Goal: Information Seeking & Learning: Learn about a topic

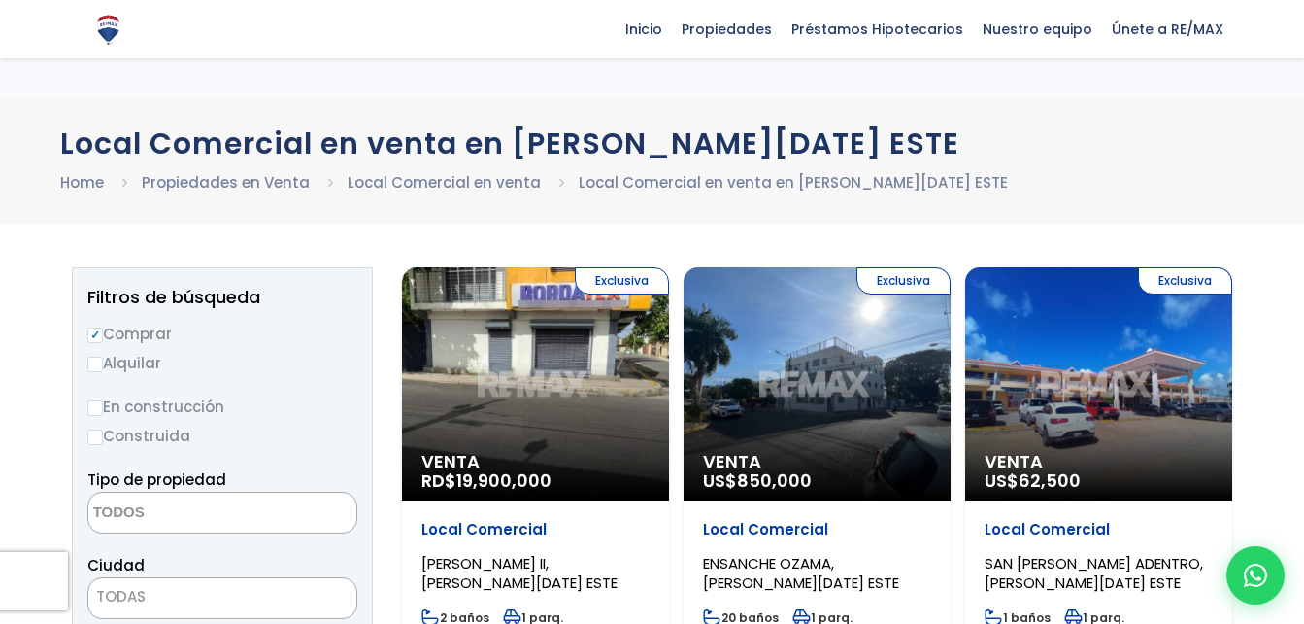
select select
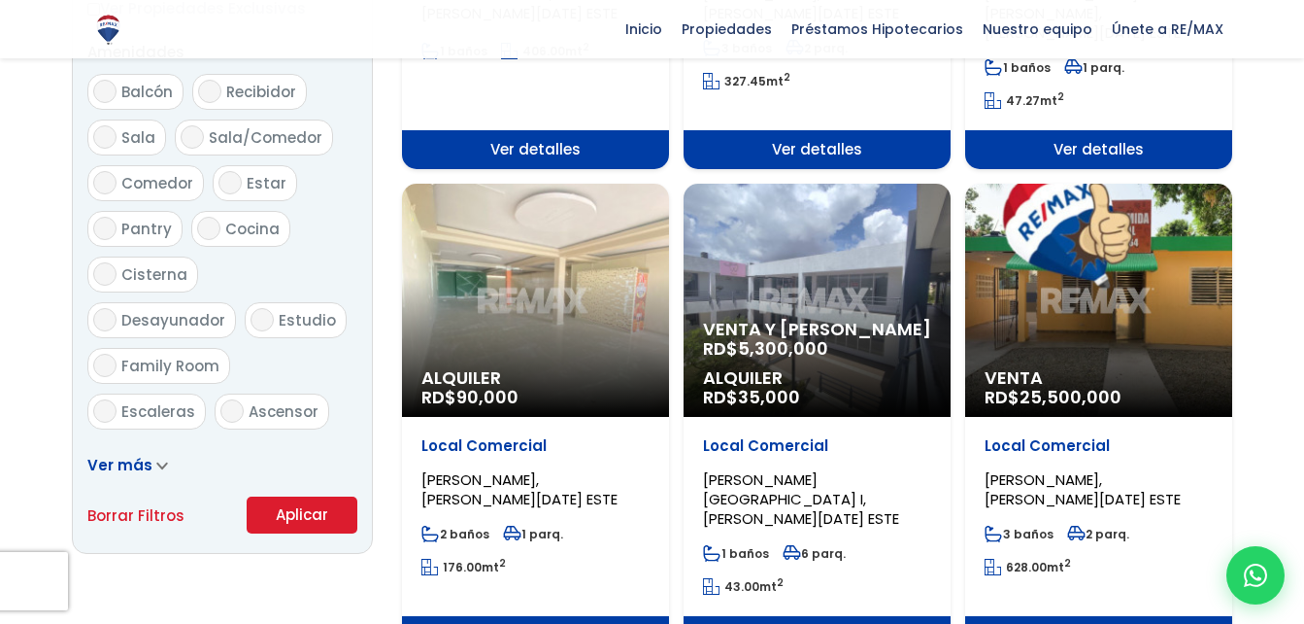
scroll to position [1036, 0]
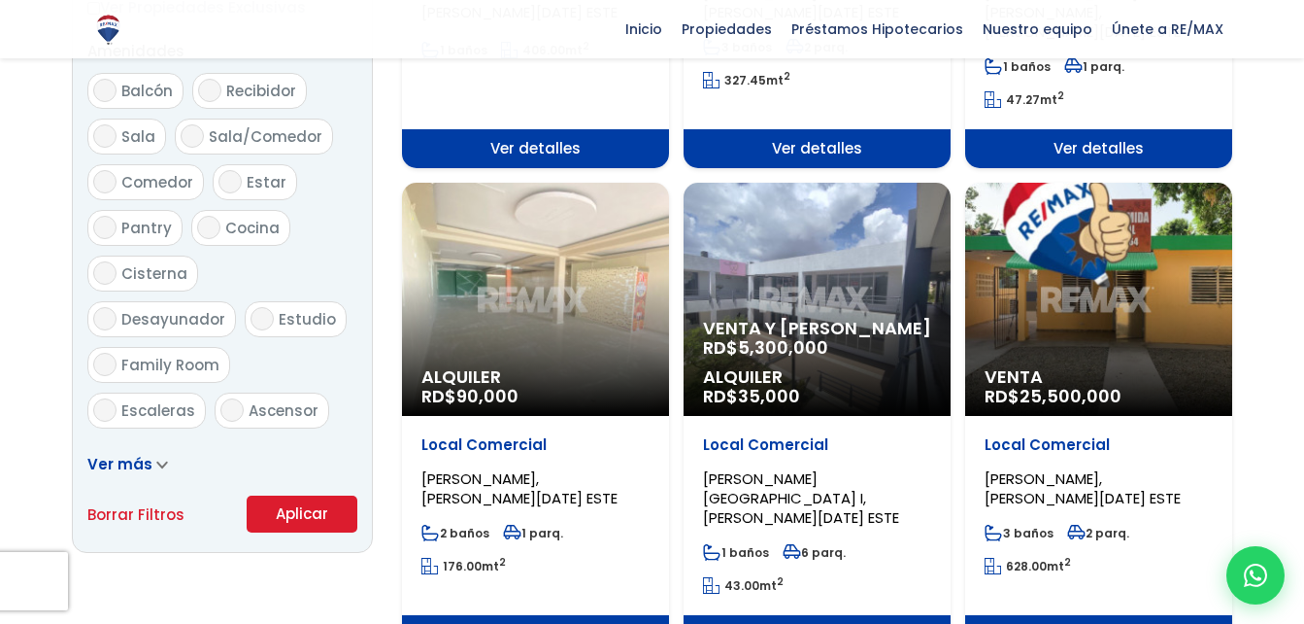
click at [854, 319] on span "Venta y [PERSON_NAME]" at bounding box center [817, 328] width 228 height 19
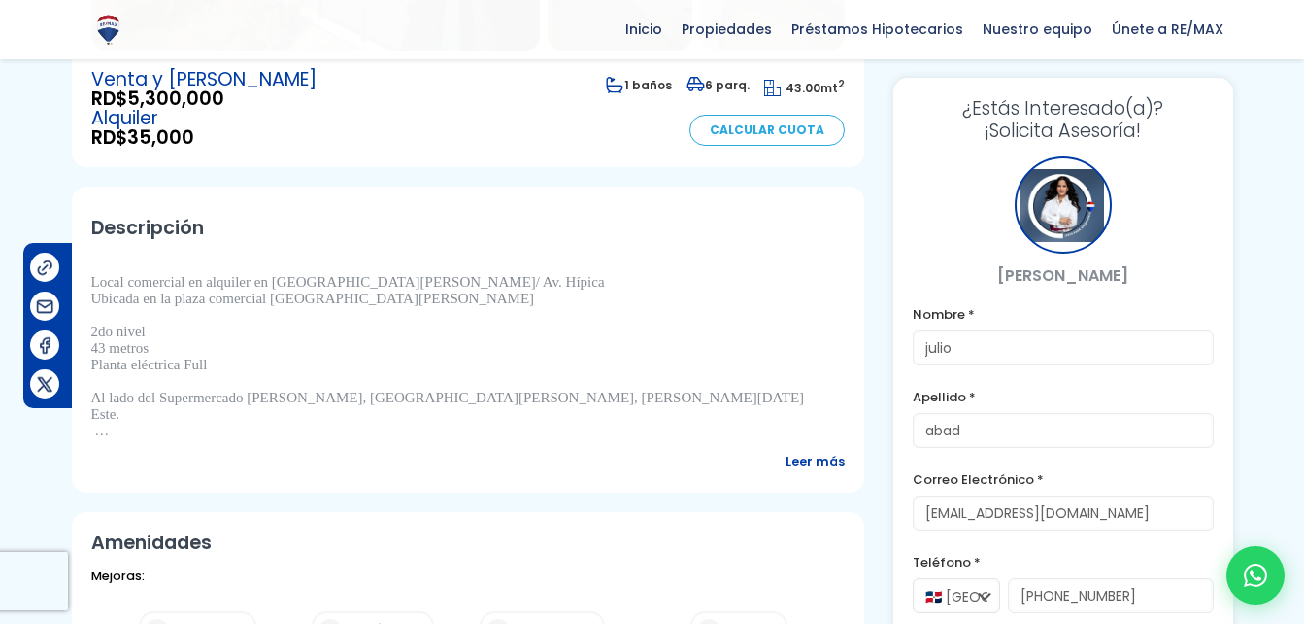
scroll to position [543, 0]
click at [805, 448] on span "Leer más" at bounding box center [815, 460] width 59 height 24
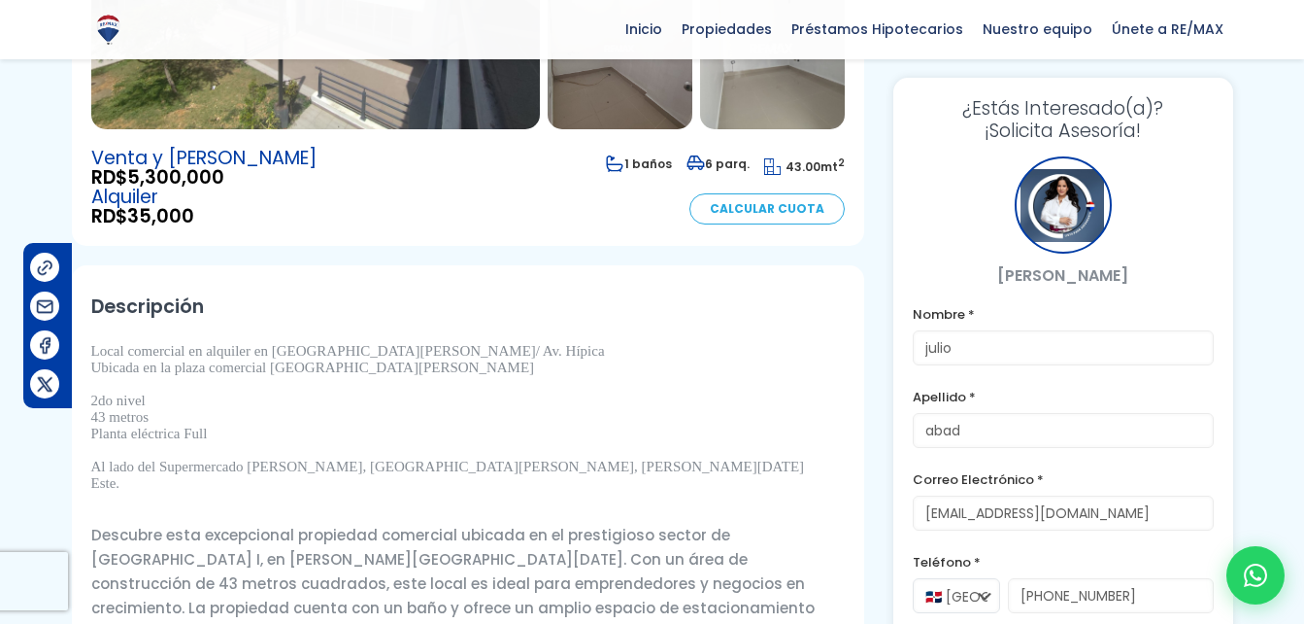
scroll to position [462, 0]
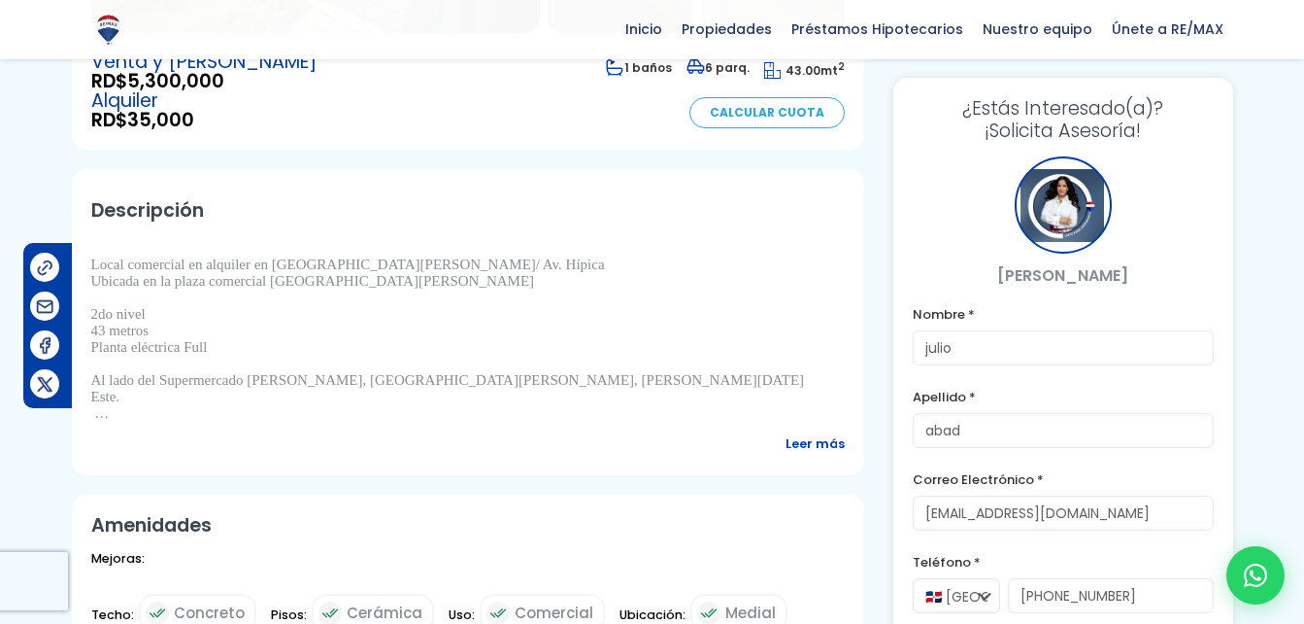
scroll to position [501, 0]
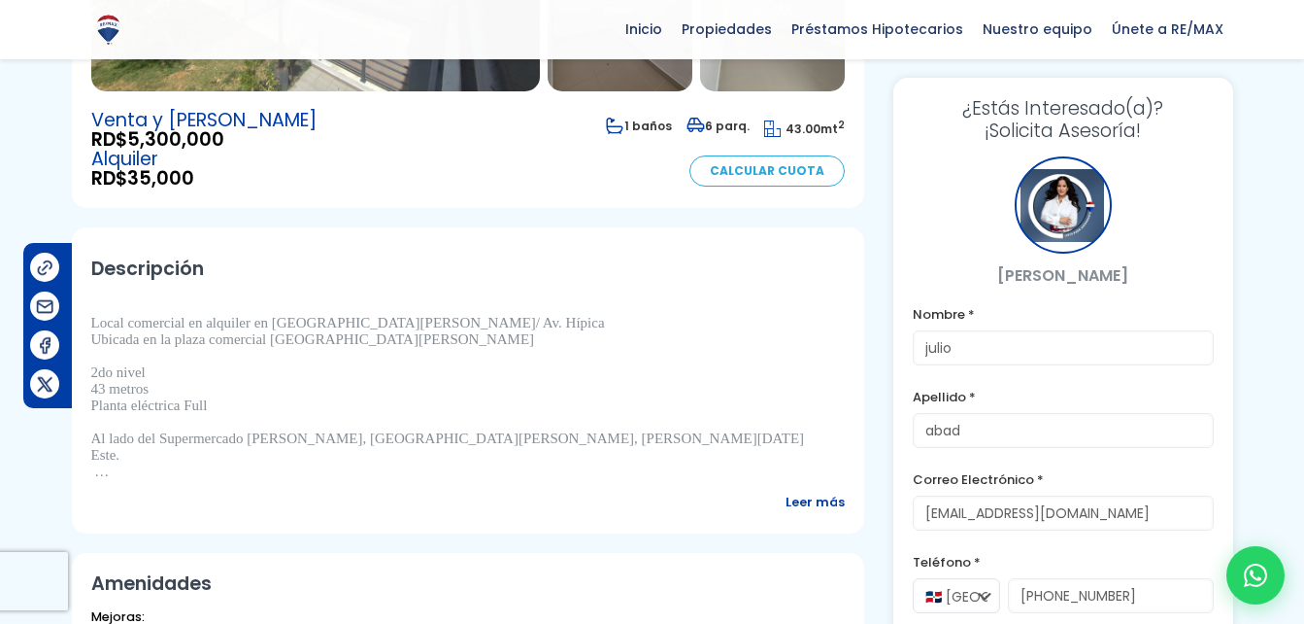
click at [813, 489] on span "Leer más" at bounding box center [815, 501] width 59 height 24
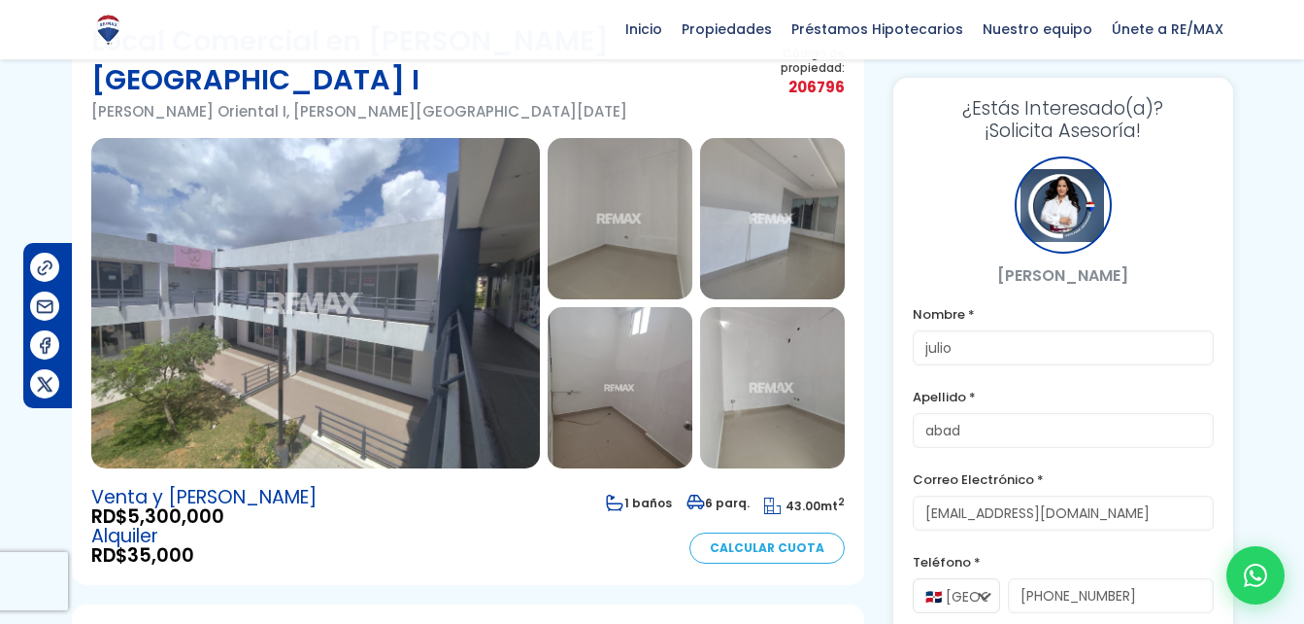
scroll to position [125, 0]
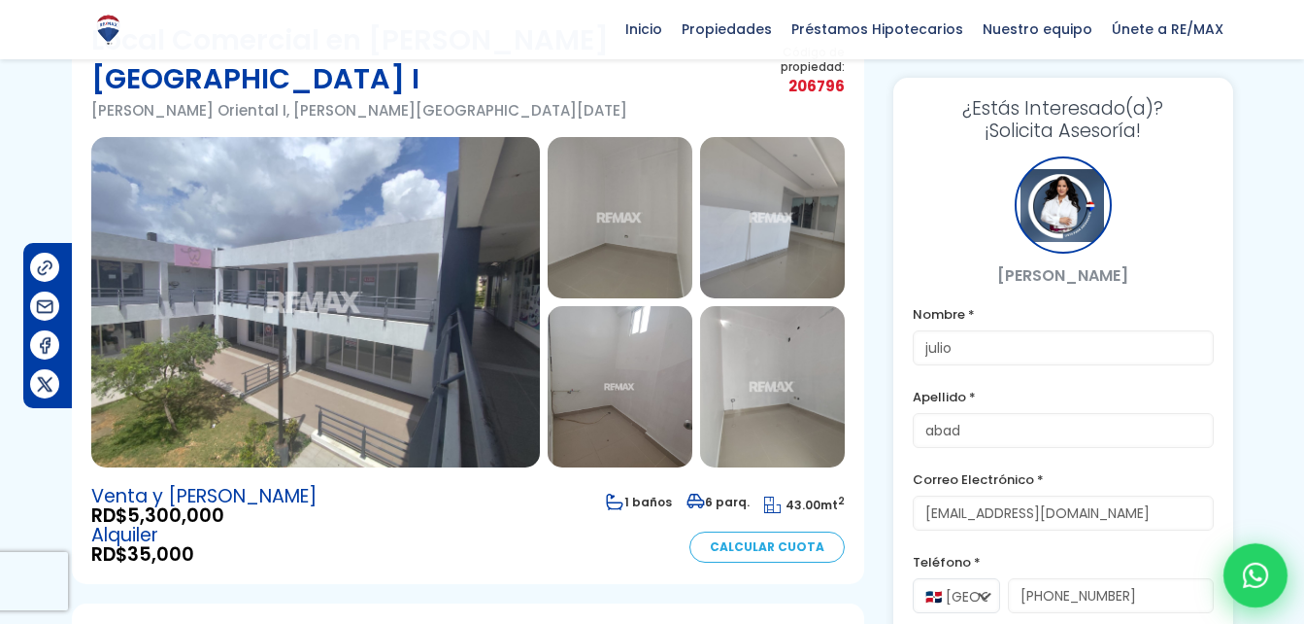
click at [1249, 562] on icon at bounding box center [1255, 574] width 25 height 25
type input "julio"
type input "abad"
type input "[EMAIL_ADDRESS][DOMAIN_NAME]"
type input "[PHONE_NUMBER]"
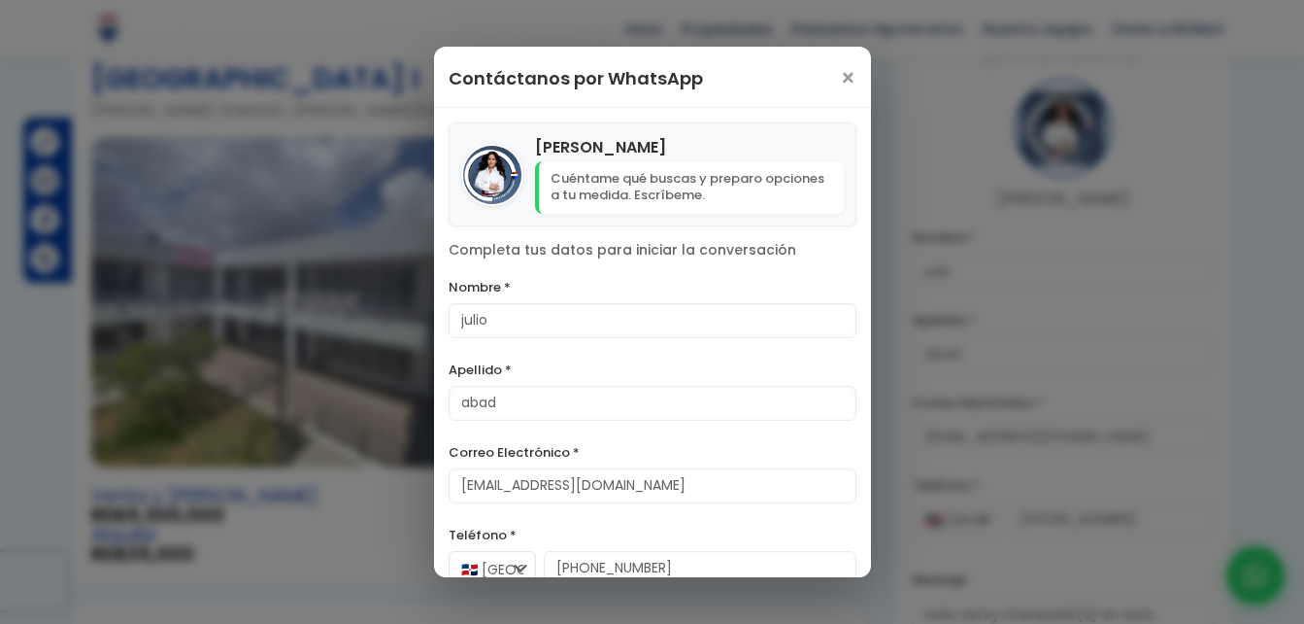
click at [991, 249] on div "Contáctanos por WhatsApp × Vanesa Perez Cuéntame qué buscas y preparo opciones …" at bounding box center [652, 312] width 1304 height 624
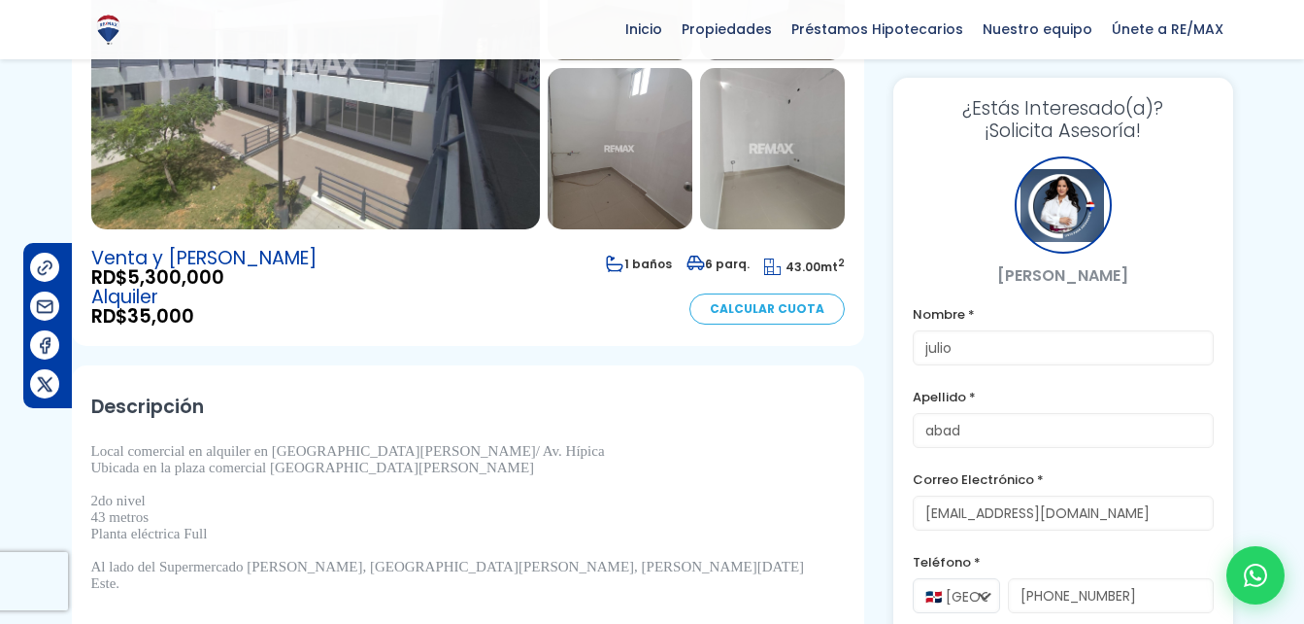
scroll to position [364, 0]
click at [1253, 591] on div at bounding box center [1256, 575] width 64 height 64
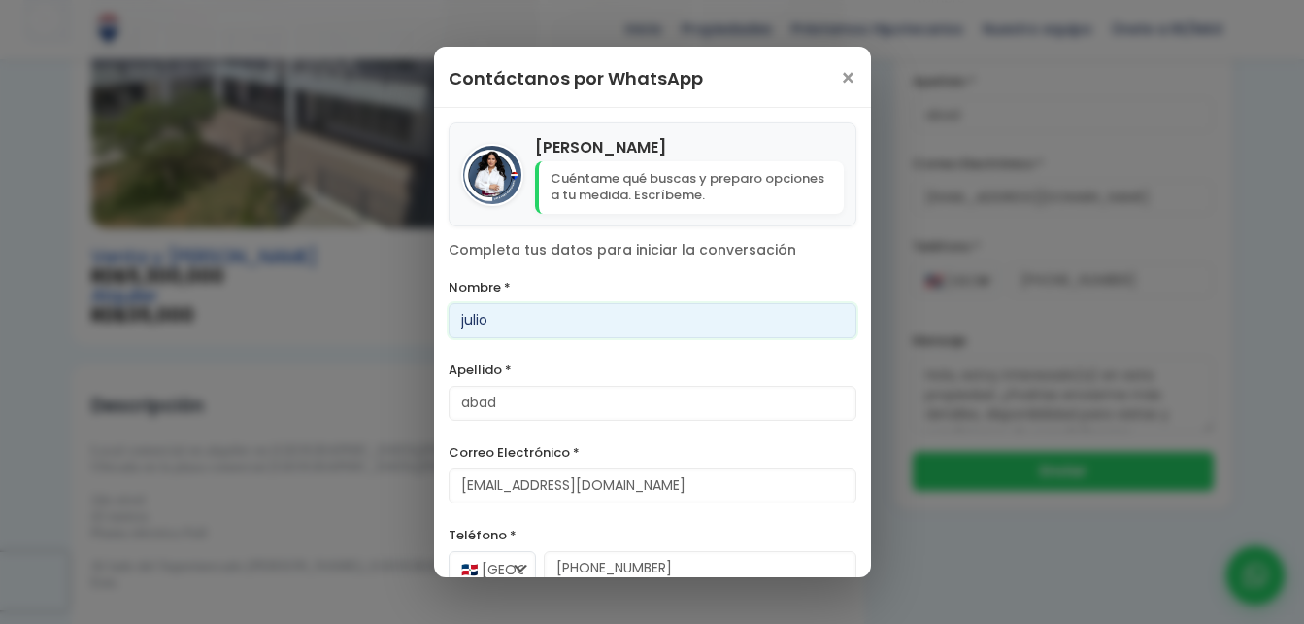
scroll to position [100, 0]
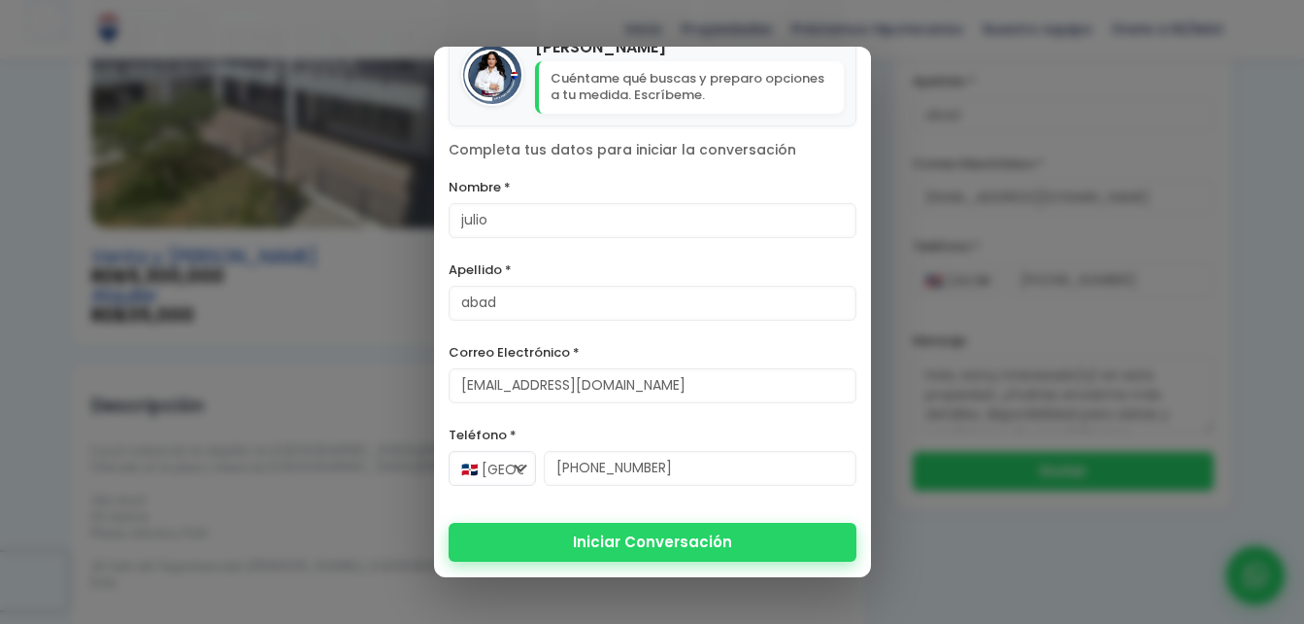
click at [688, 535] on button "Iniciar Conversación" at bounding box center [653, 542] width 408 height 39
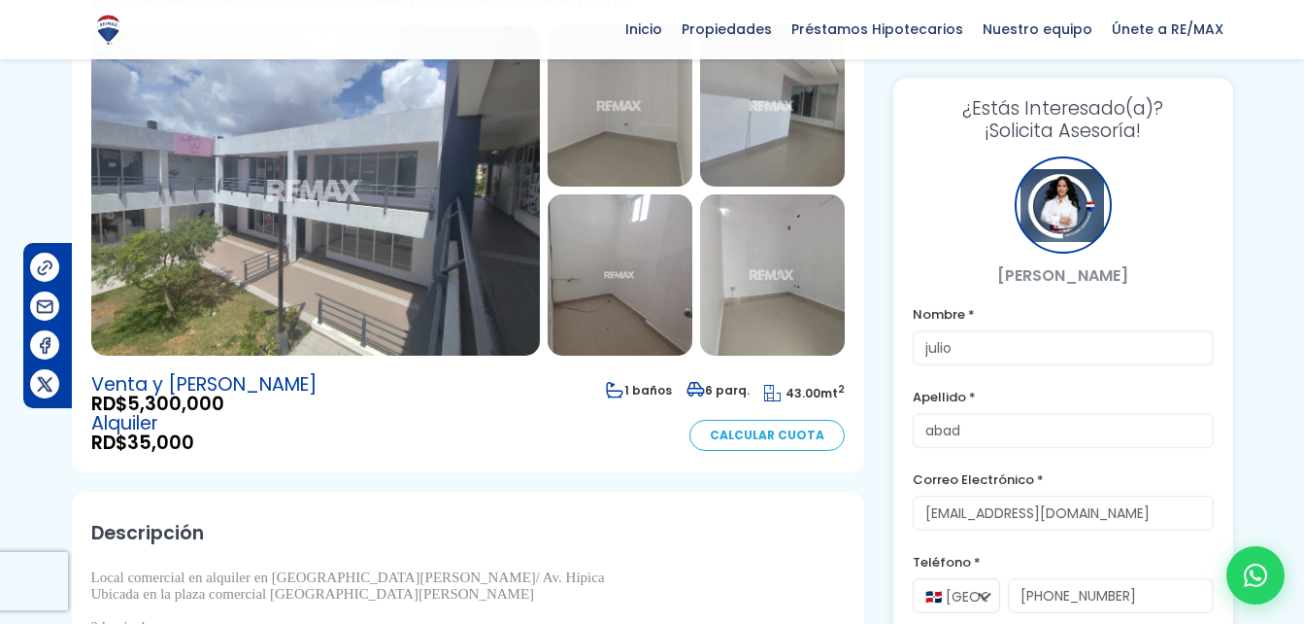
scroll to position [169, 0]
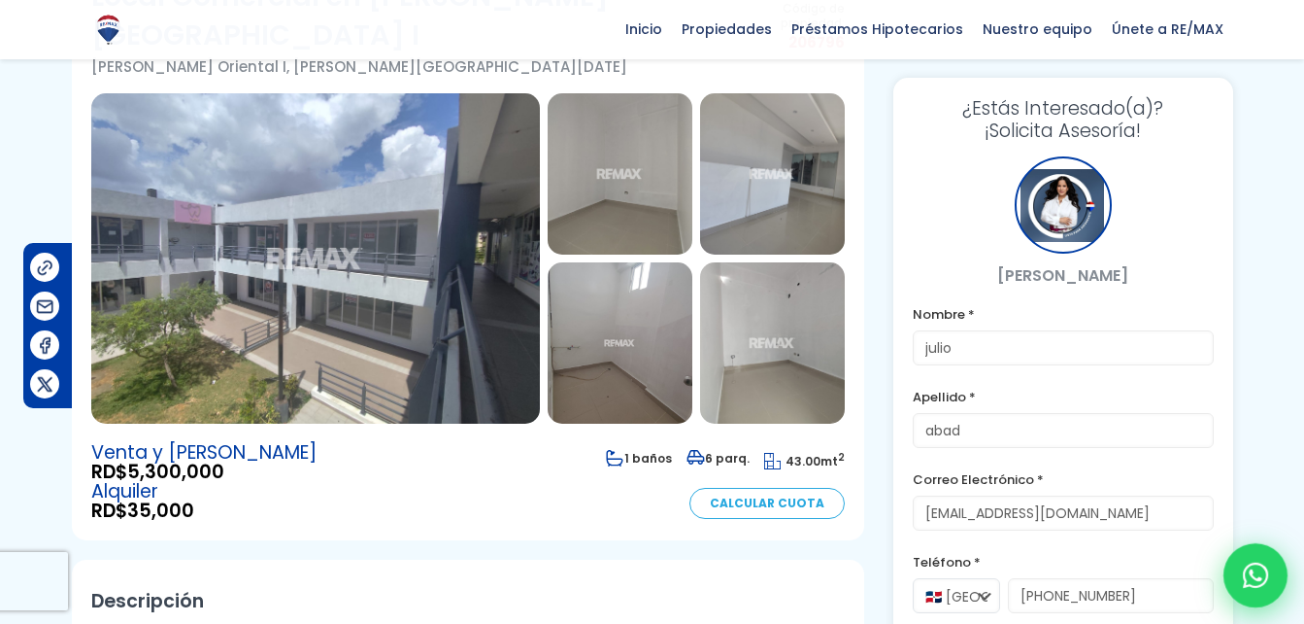
click at [1257, 578] on icon at bounding box center [1255, 574] width 25 height 25
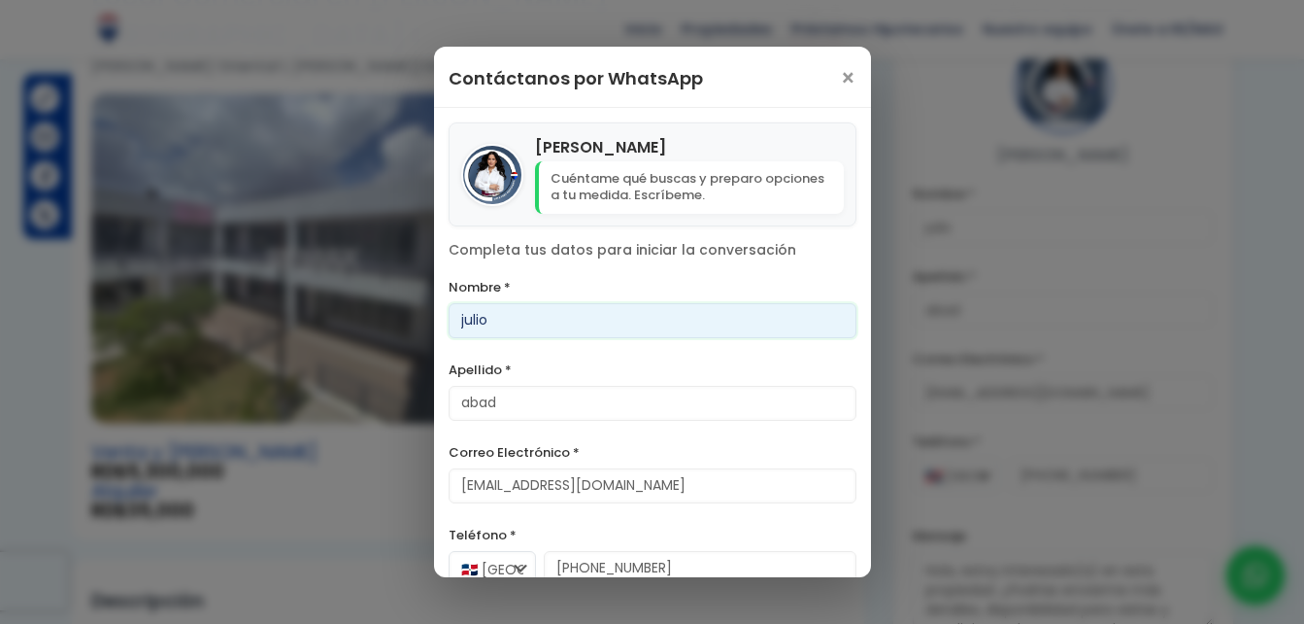
scroll to position [100, 0]
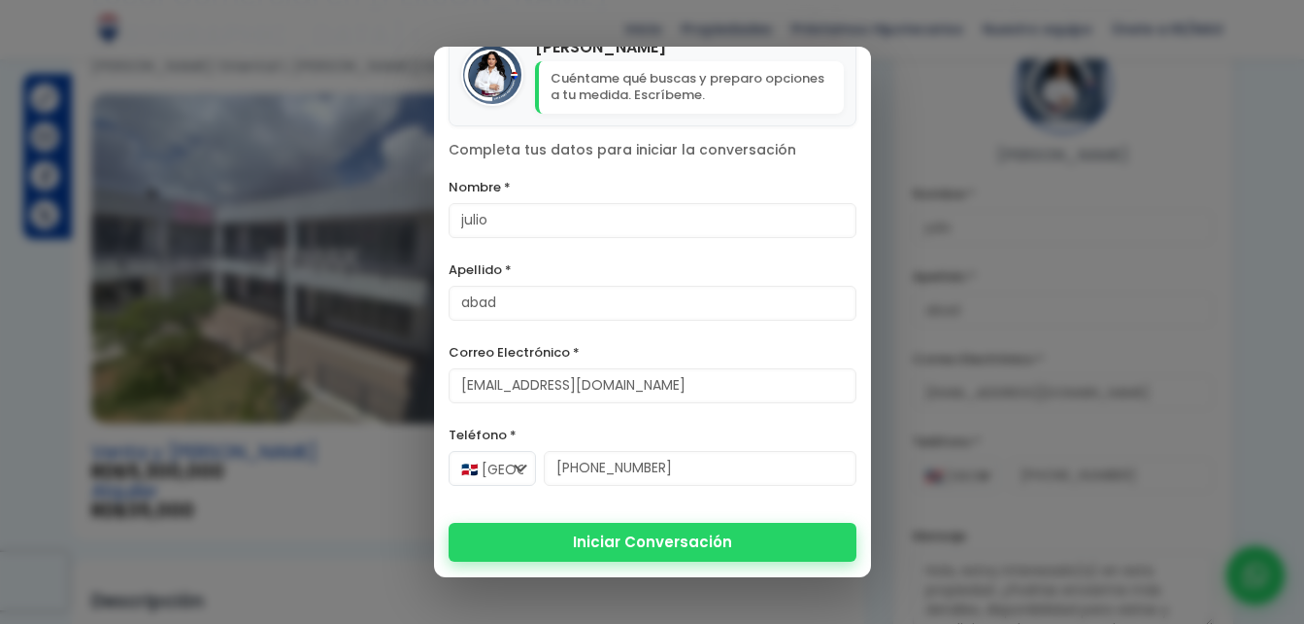
click at [716, 541] on button "Iniciar Conversación" at bounding box center [653, 542] width 408 height 39
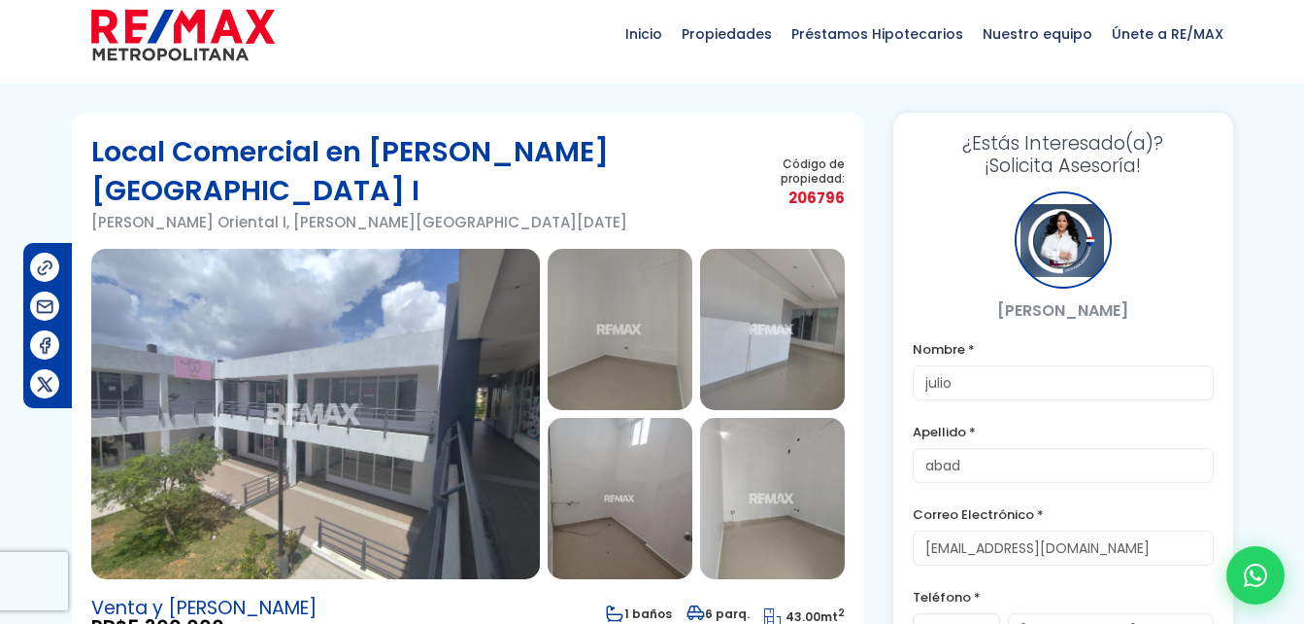
scroll to position [14, 0]
click at [44, 78] on div "Inicio Propiedades Préstamos Hipotecarios Calculadora de préstamos Nuestro equi…" at bounding box center [652, 35] width 1304 height 98
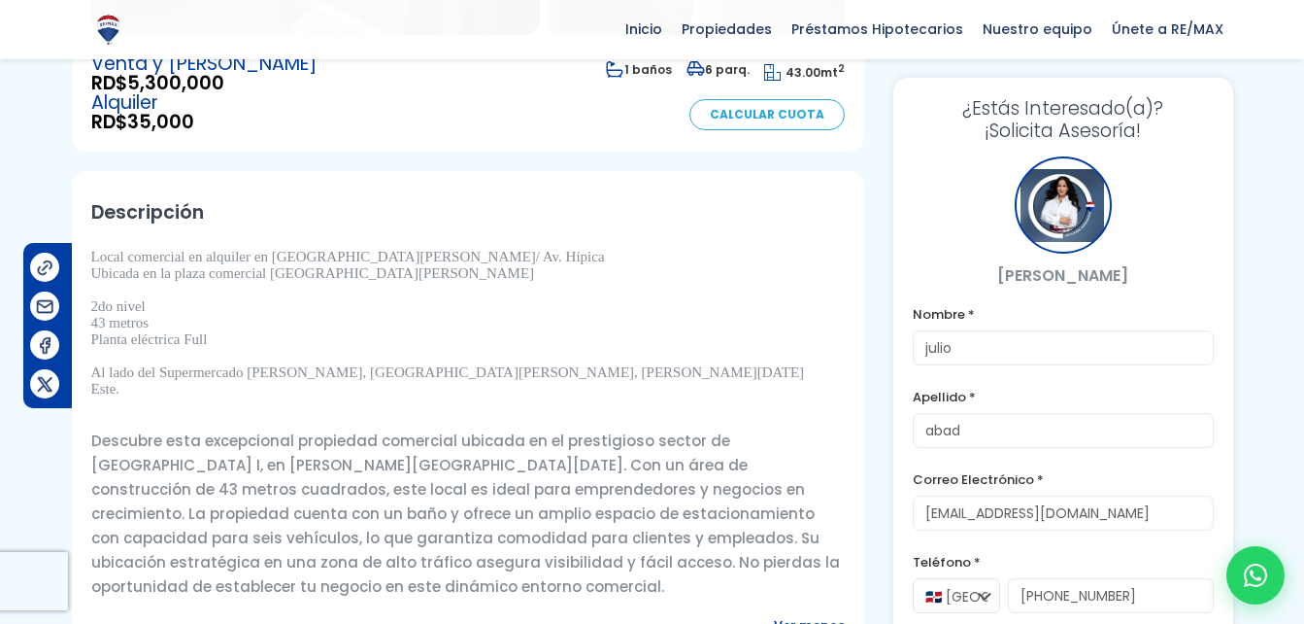
scroll to position [558, 0]
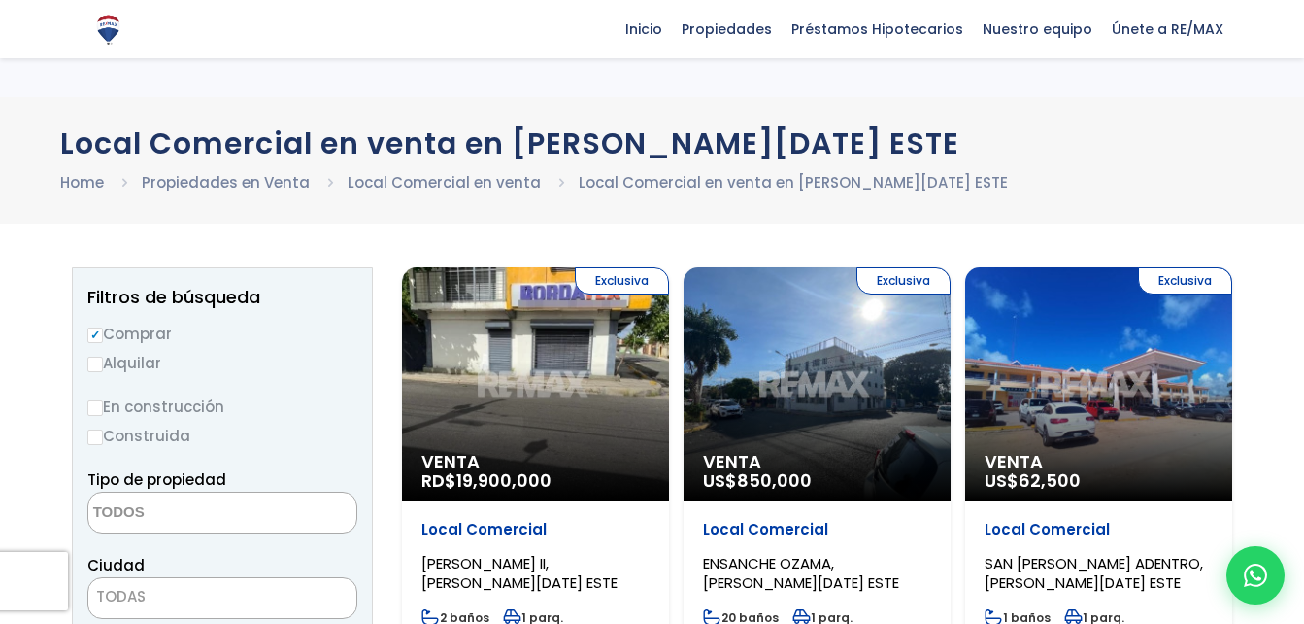
select select
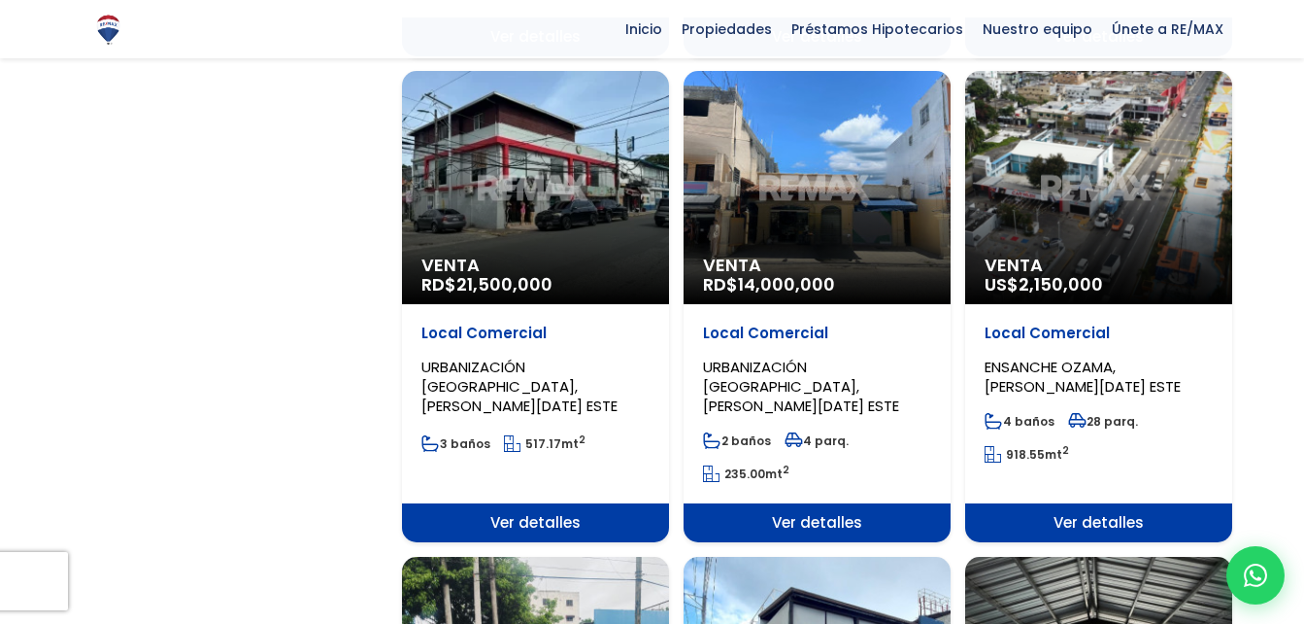
scroll to position [1637, 0]
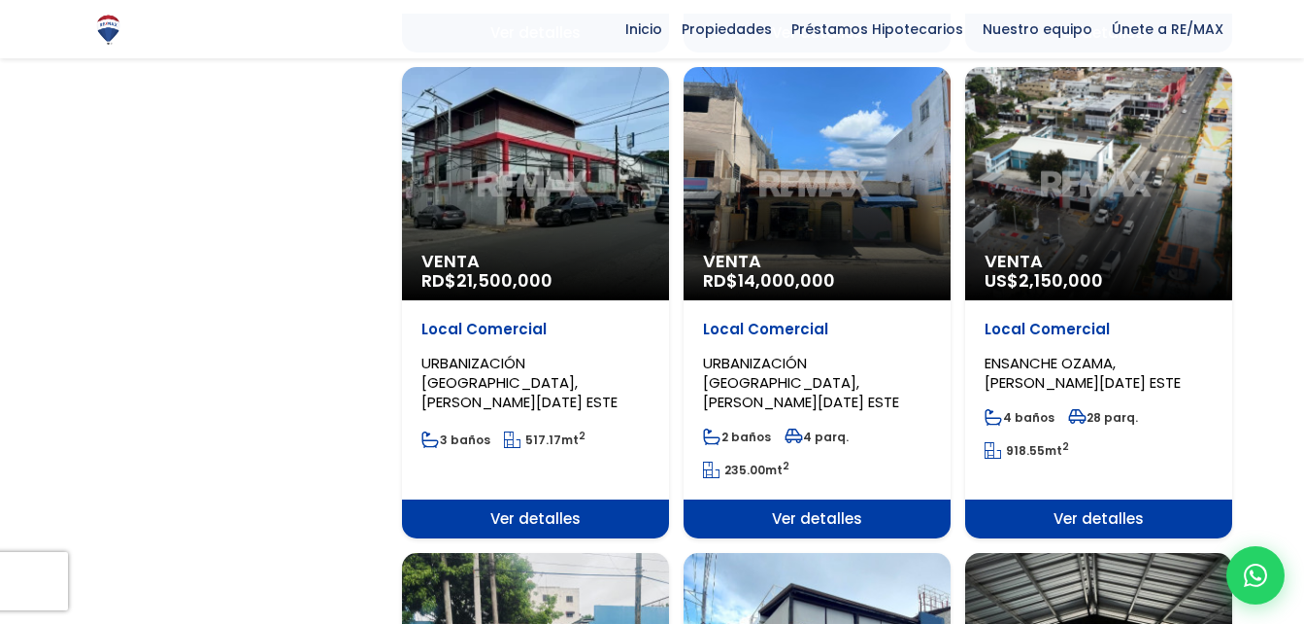
click at [1021, 199] on div "Venta US$ 2,150,000" at bounding box center [1098, 183] width 267 height 233
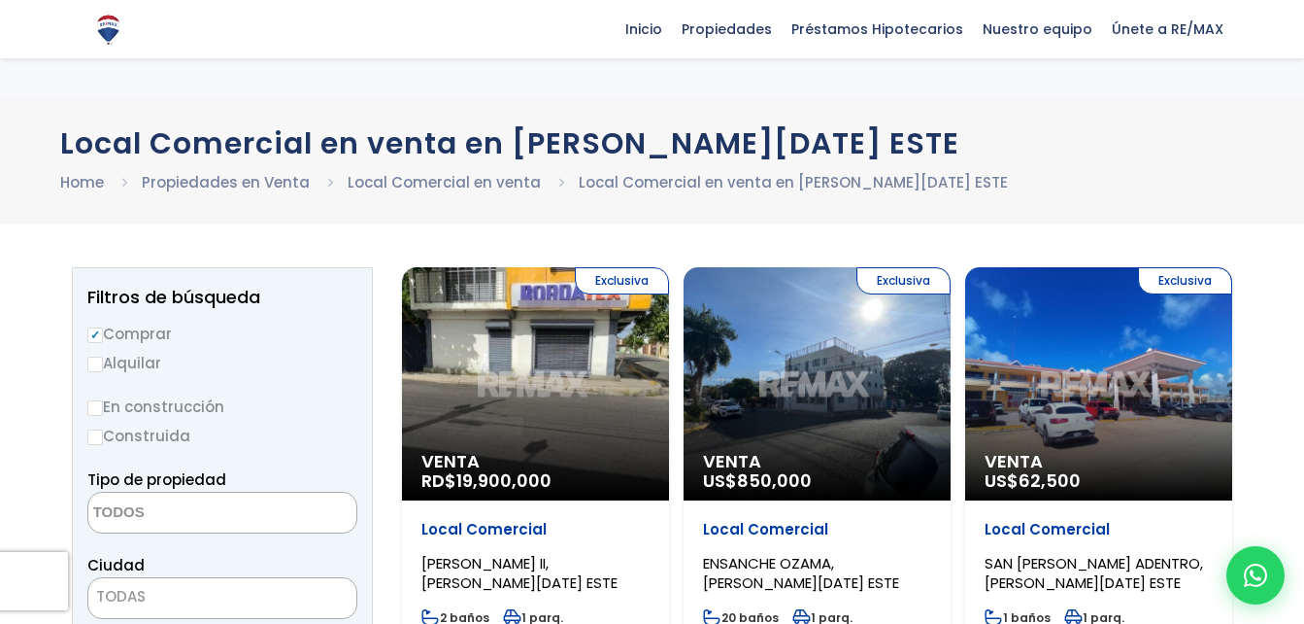
select select
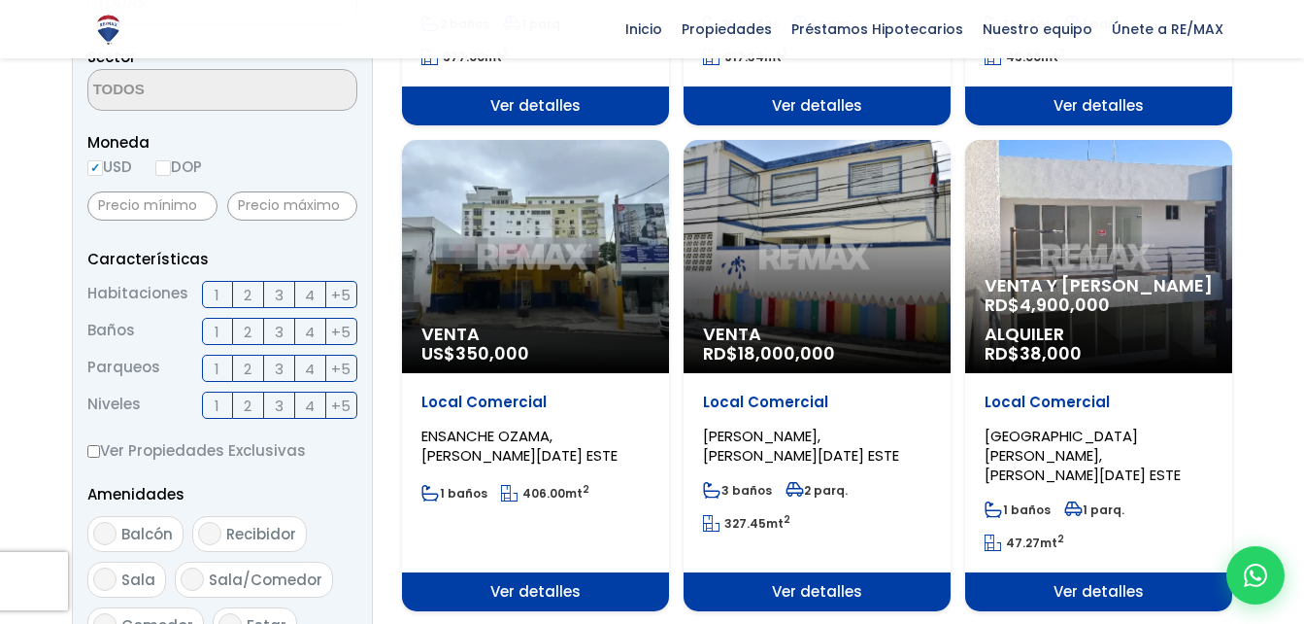
scroll to position [595, 0]
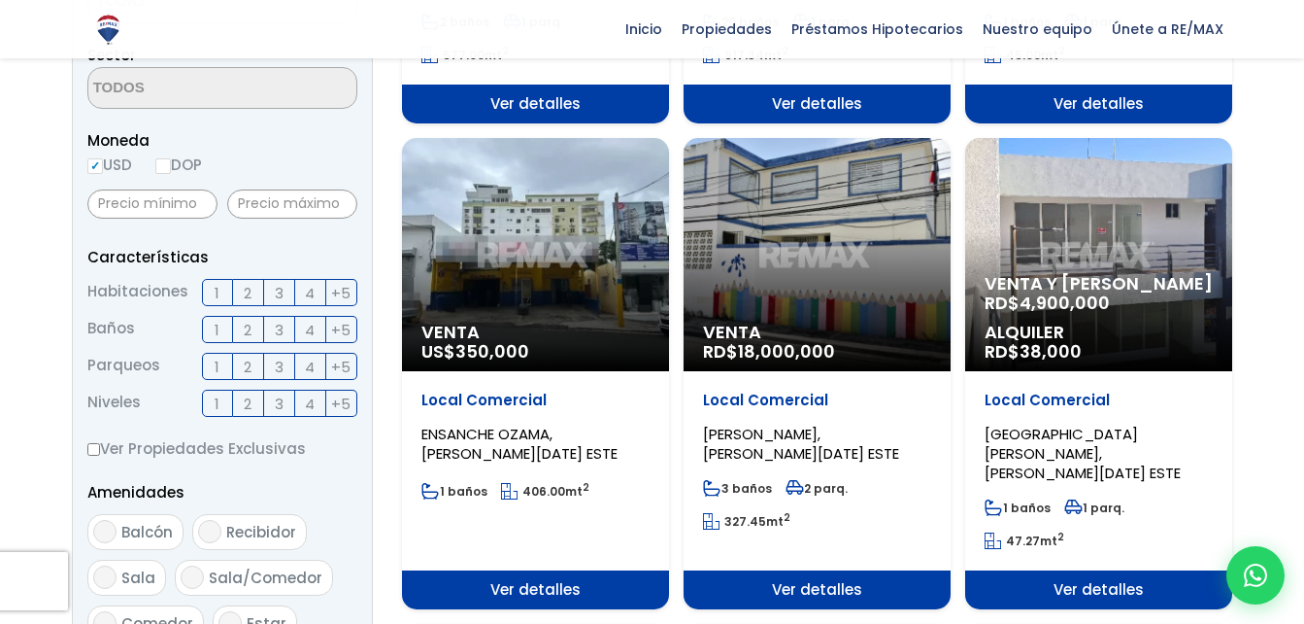
click at [1110, 203] on div "Venta y Alquiler RD$ 4,900,000 Alquiler RD$ 38,000" at bounding box center [1098, 254] width 267 height 233
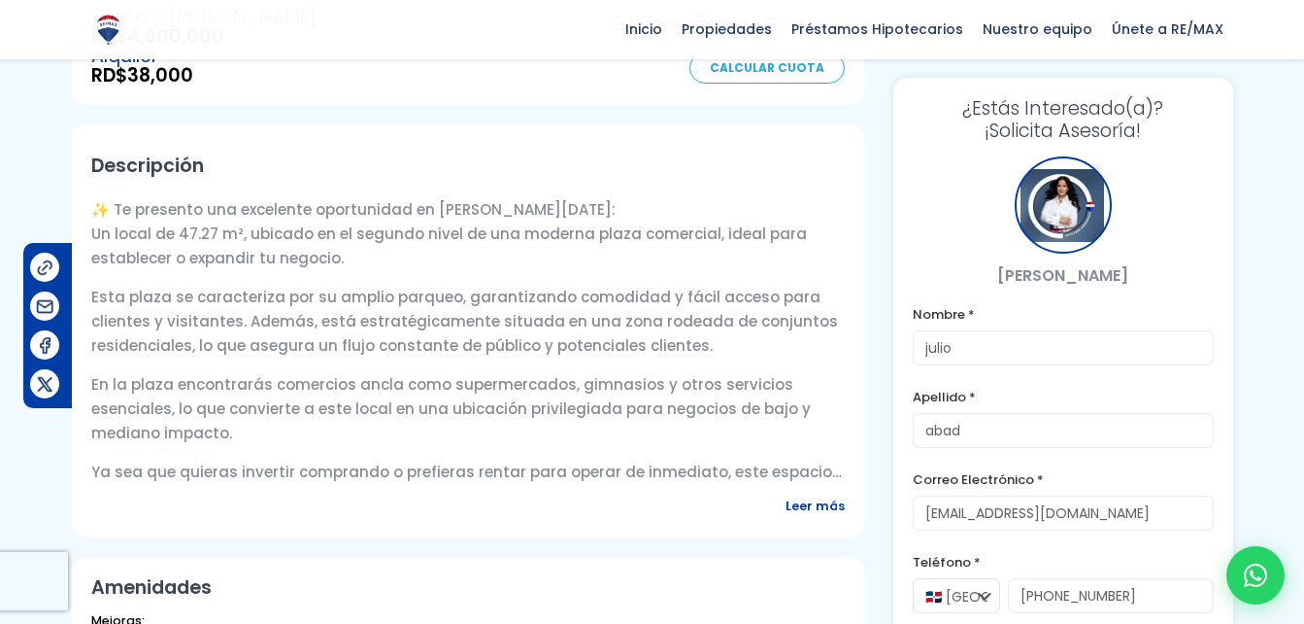
scroll to position [605, 0]
click at [820, 492] on span "Leer más" at bounding box center [815, 504] width 59 height 24
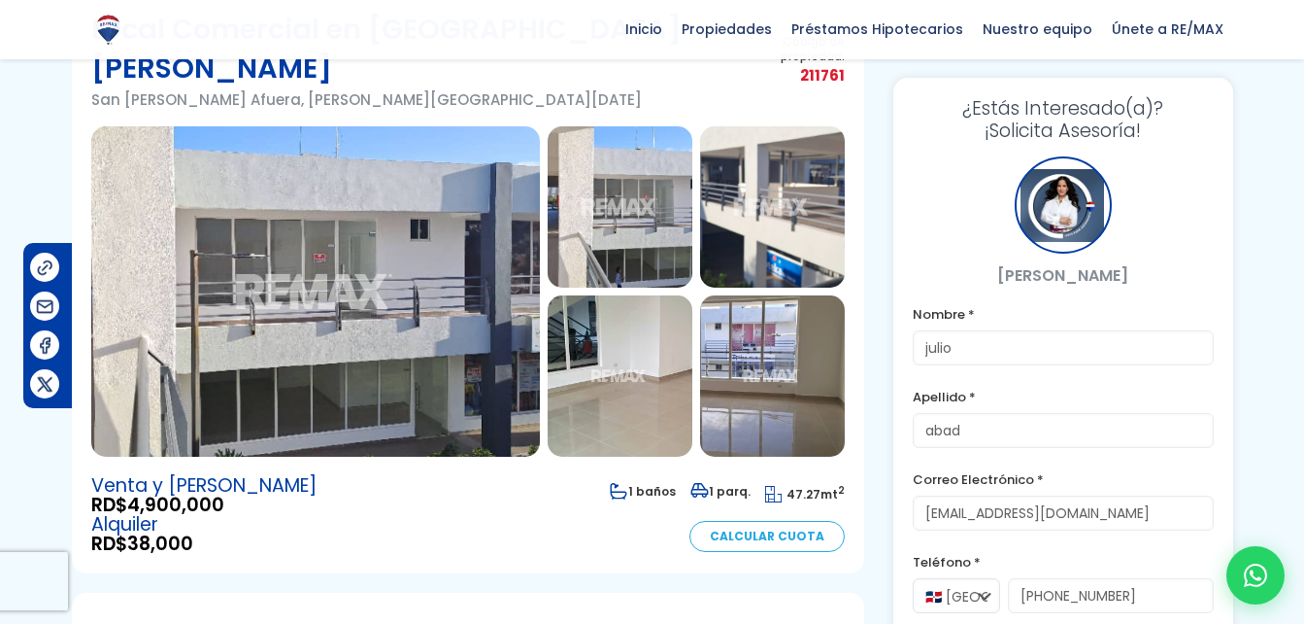
scroll to position [137, 0]
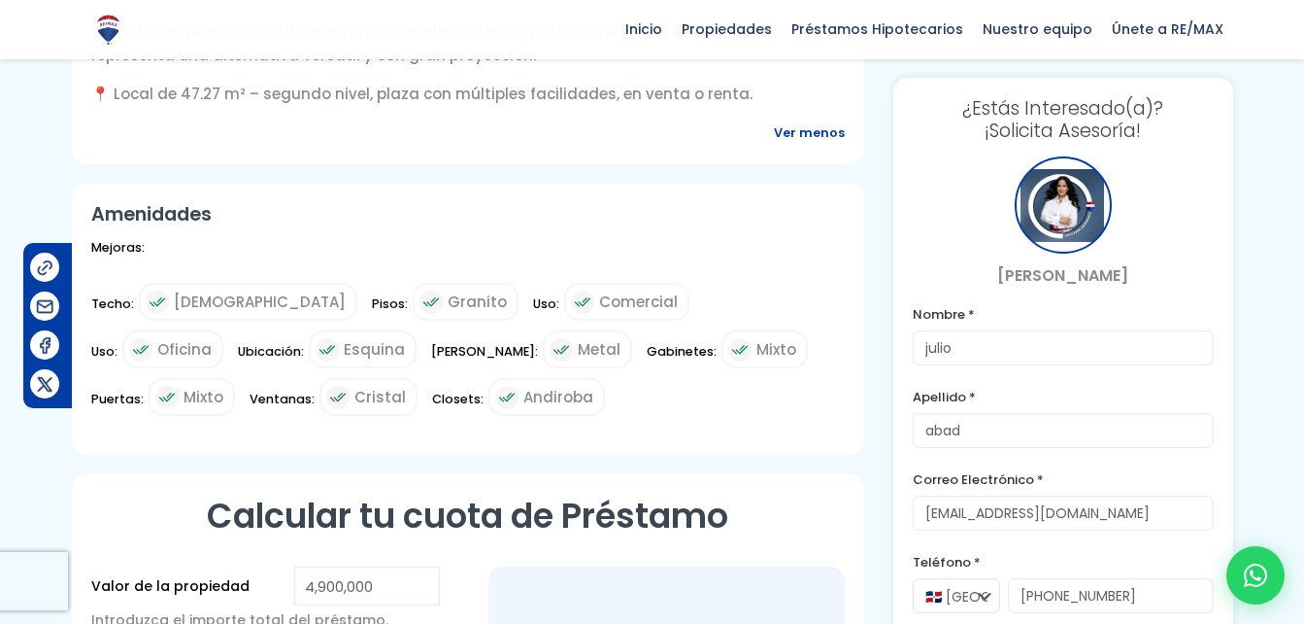
scroll to position [1227, 0]
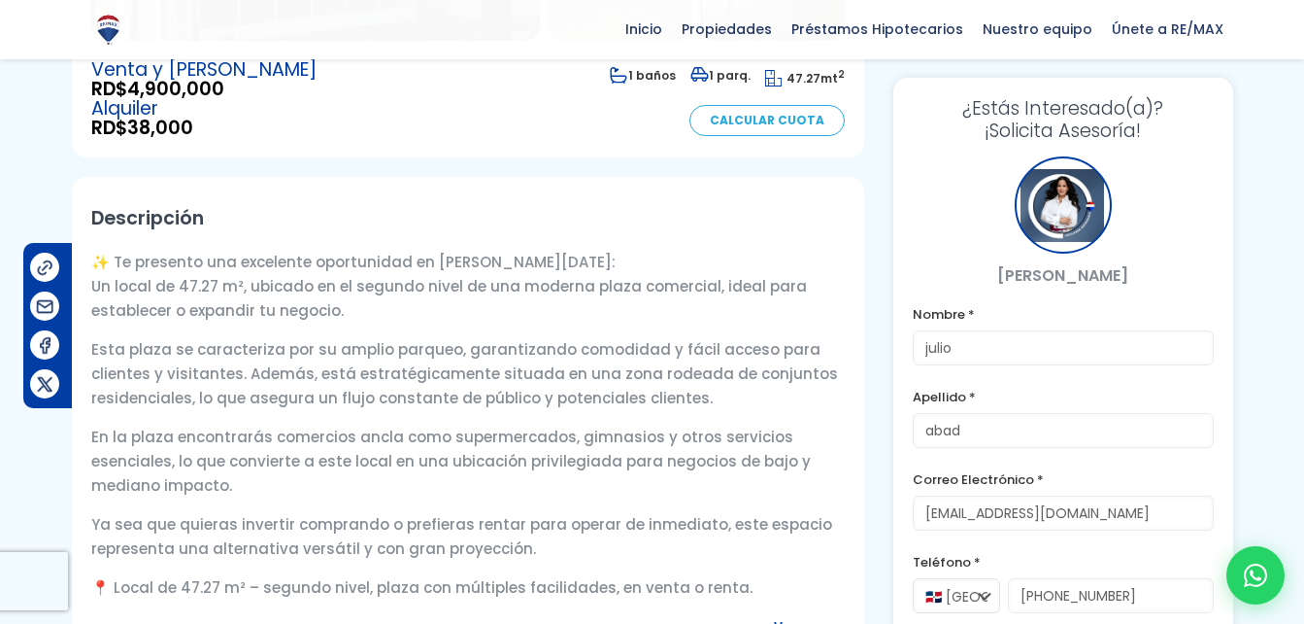
scroll to position [511, 0]
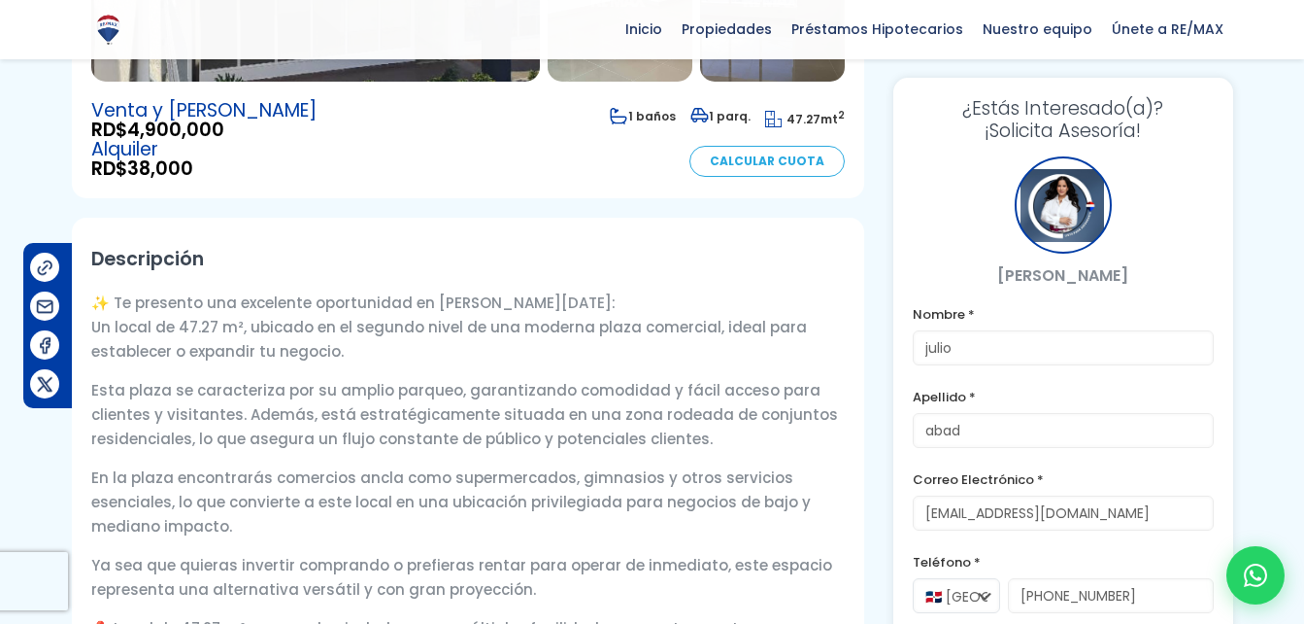
click at [603, 290] on p "✨ Te presento una excelente oportunidad en Santo Domingo: Un local de 47.27 m²,…" at bounding box center [468, 326] width 754 height 73
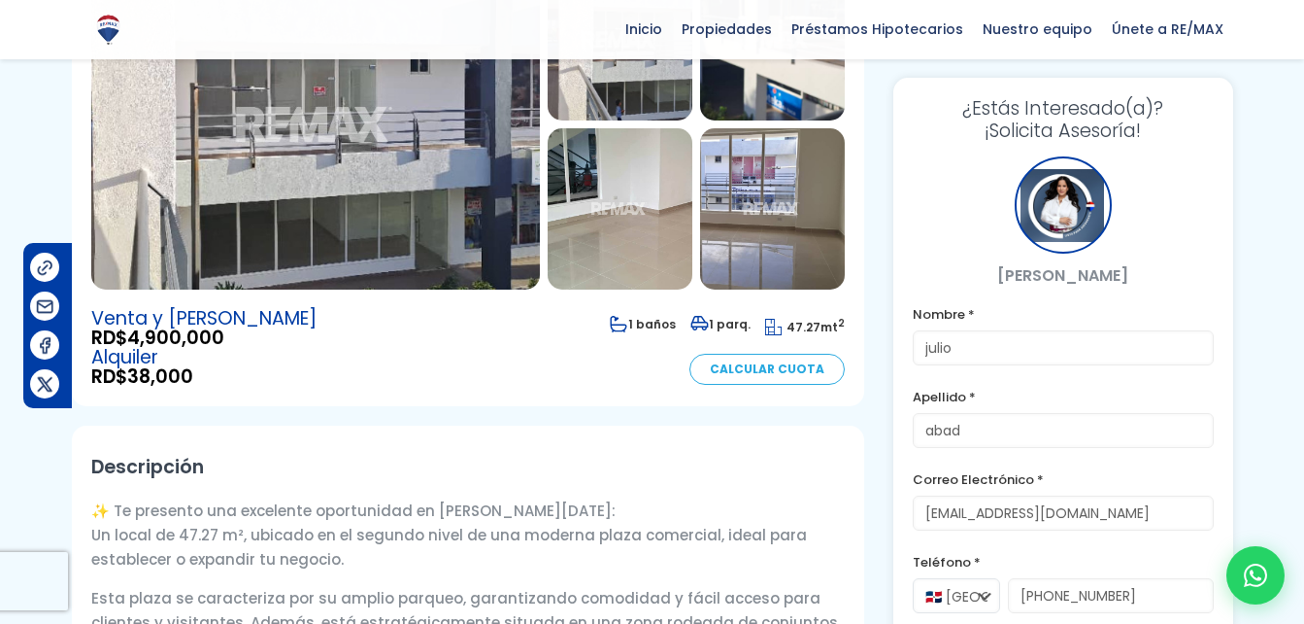
scroll to position [302, 0]
